Goal: Check status

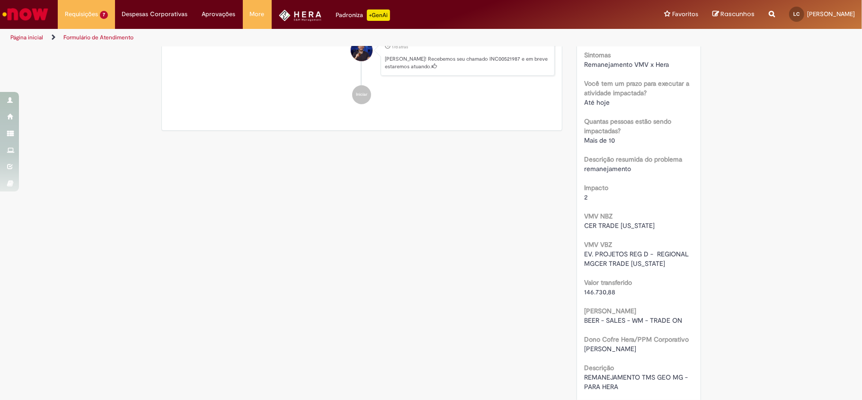
scroll to position [311, 0]
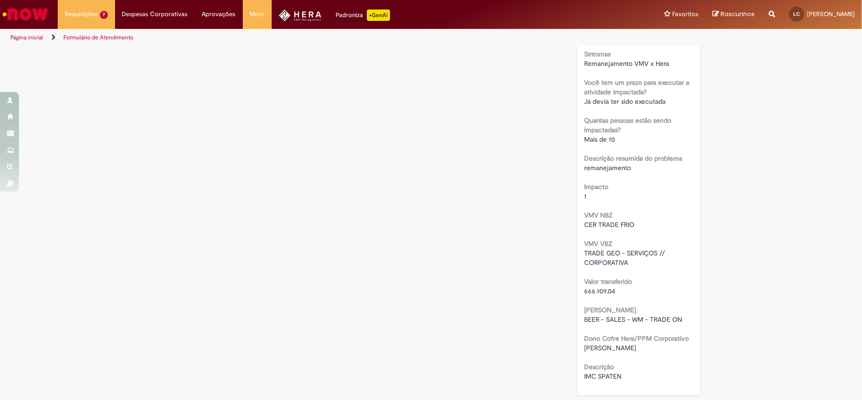
scroll to position [301, 0]
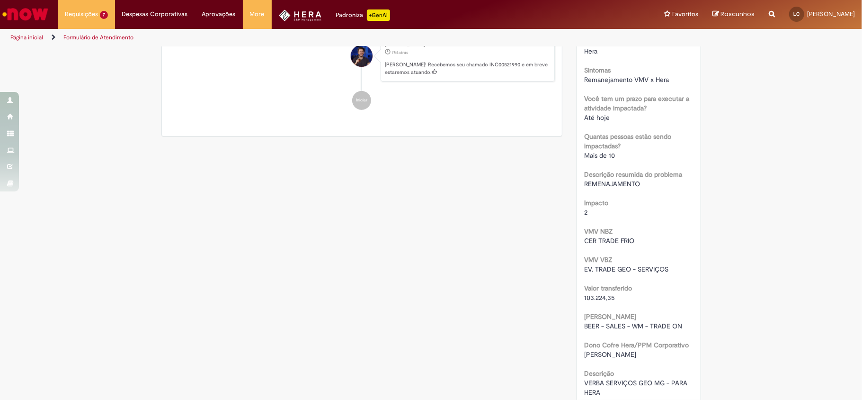
scroll to position [301, 0]
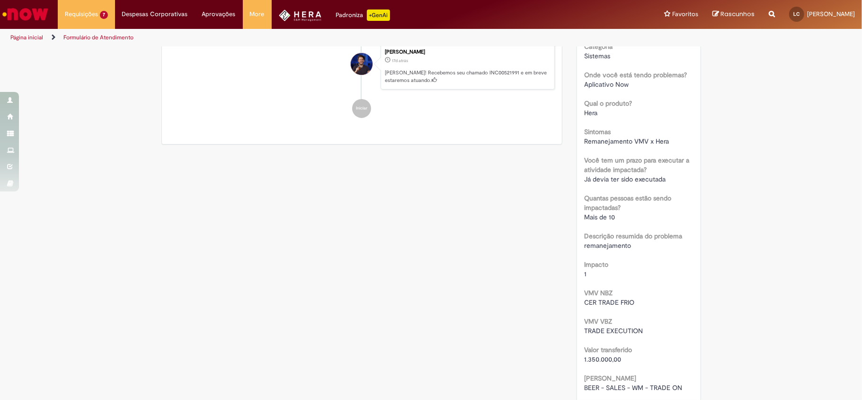
scroll to position [301, 0]
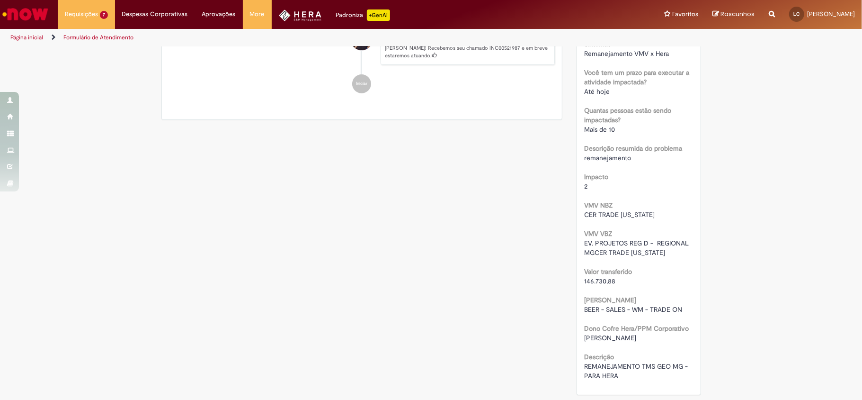
scroll to position [311, 0]
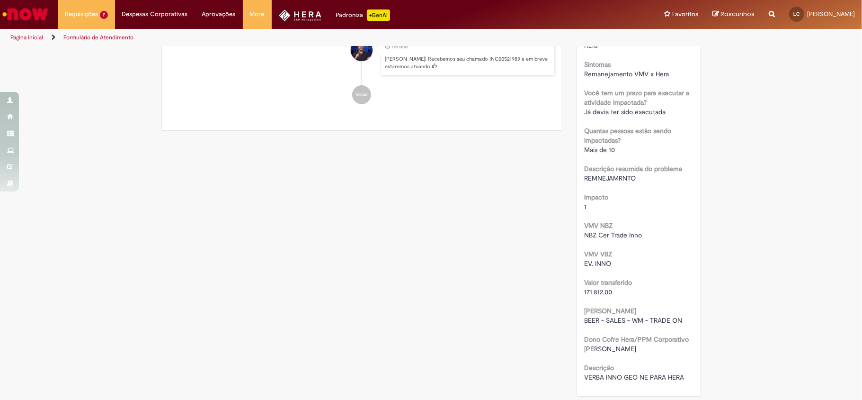
scroll to position [292, 0]
drag, startPoint x: 578, startPoint y: 292, endPoint x: 658, endPoint y: 298, distance: 80.3
click at [658, 298] on div "Número INC00521989 Status Encerrado Criado em 17d atrás 17 dias atrás Conclusão…" at bounding box center [639, 99] width 124 height 590
click at [663, 287] on div "171.812,00" at bounding box center [638, 290] width 109 height 9
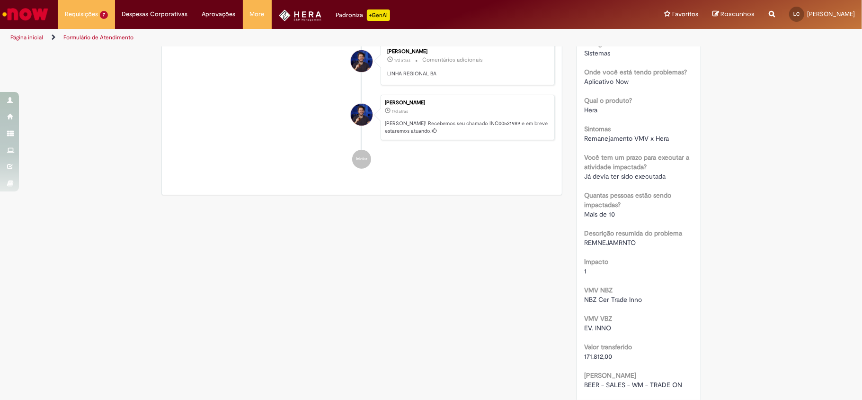
scroll to position [39, 0]
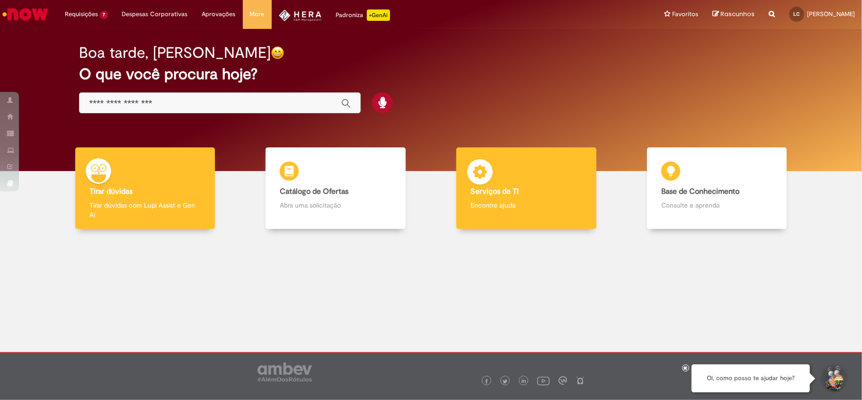
click at [524, 195] on h4 "Serviços de TI" at bounding box center [526, 192] width 111 height 9
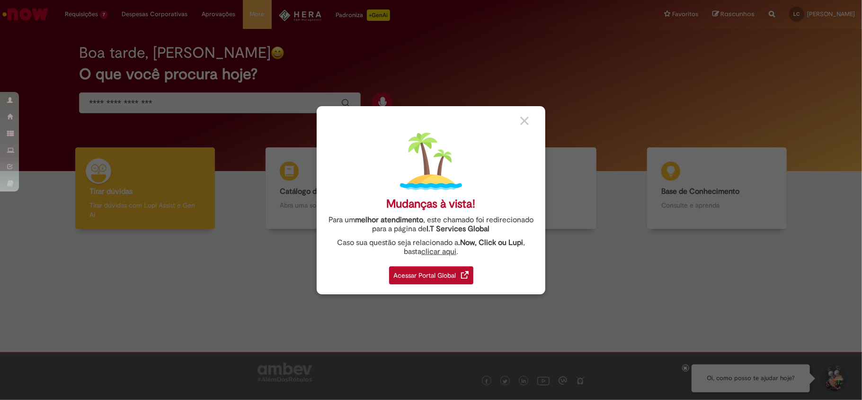
click at [438, 281] on div "Acessar Portal Global" at bounding box center [431, 275] width 84 height 18
